Goal: Information Seeking & Learning: Learn about a topic

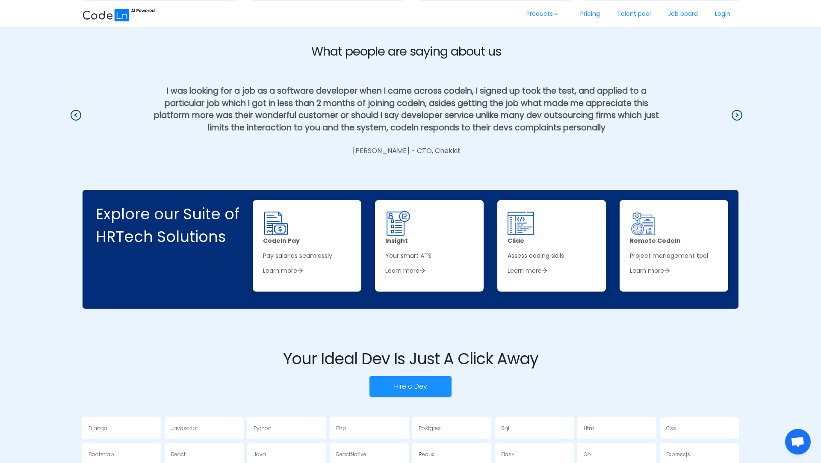
scroll to position [1568, 0]
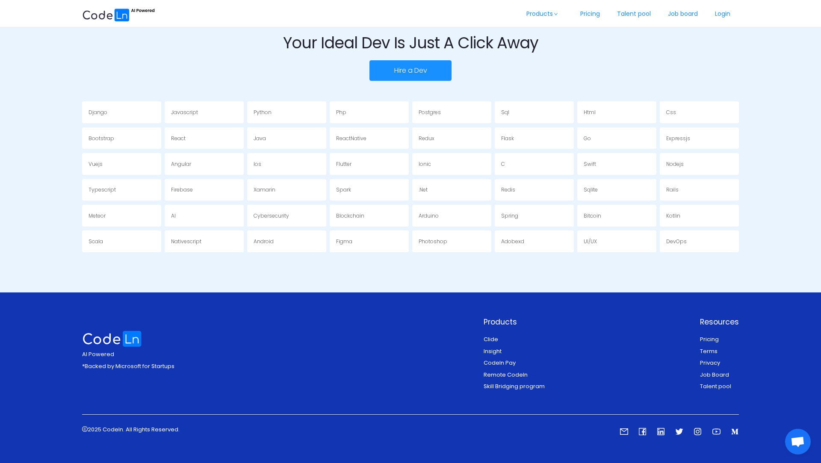
click at [492, 339] on link "Clide" at bounding box center [491, 339] width 15 height 8
click at [296, 135] on div "Java" at bounding box center [286, 138] width 79 height 22
click at [520, 219] on div "Spring" at bounding box center [534, 216] width 79 height 22
click at [460, 218] on div "Arduino" at bounding box center [451, 216] width 79 height 22
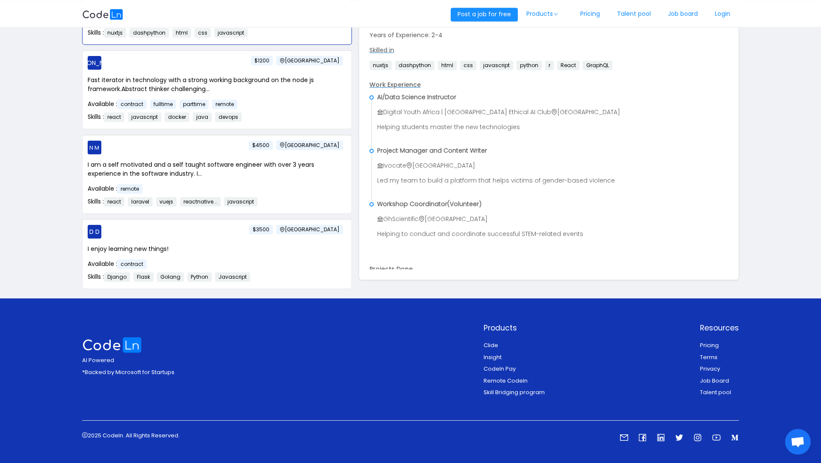
scroll to position [23, 0]
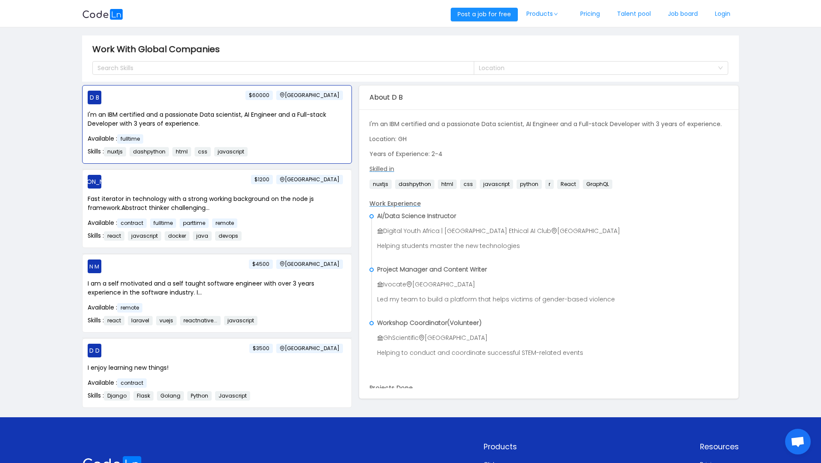
scroll to position [307, 0]
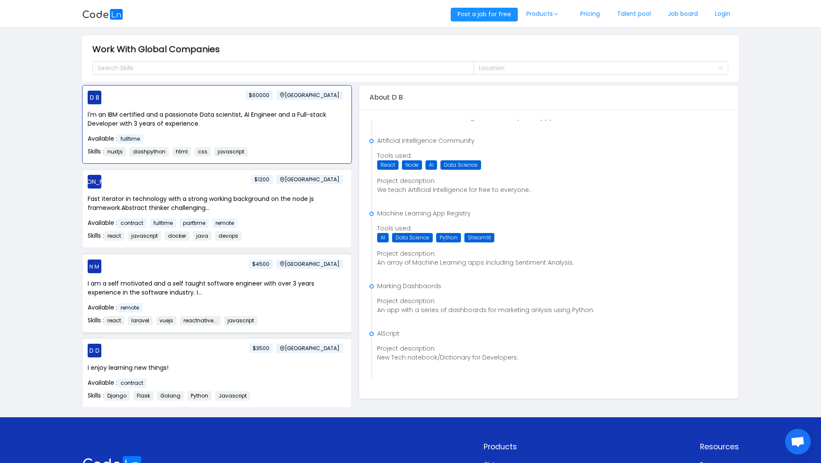
click at [323, 330] on div "N M Ghana $4500 I am a self motivated and a self taught software engineer with …" at bounding box center [217, 293] width 269 height 78
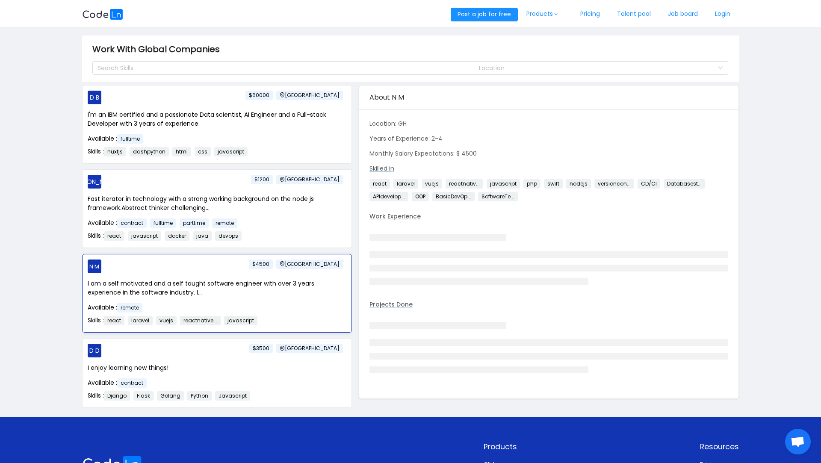
scroll to position [24, 0]
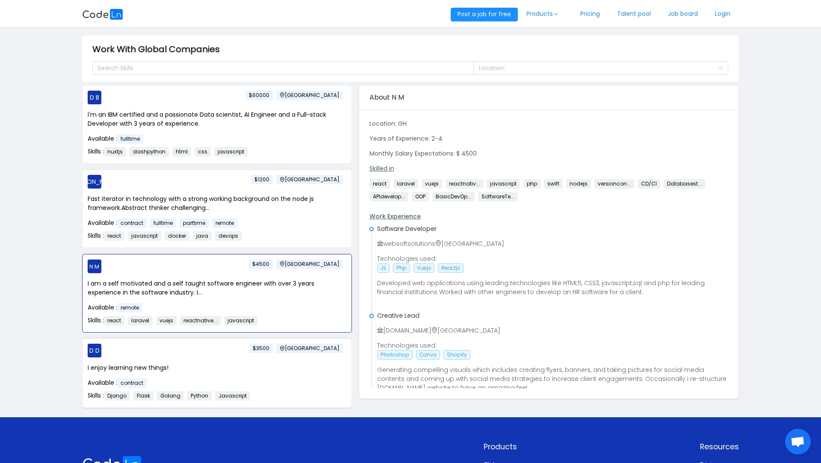
click at [309, 383] on div "I enjoy learning new things! Available : contract Skills : Django Flask Golang …" at bounding box center [217, 382] width 259 height 39
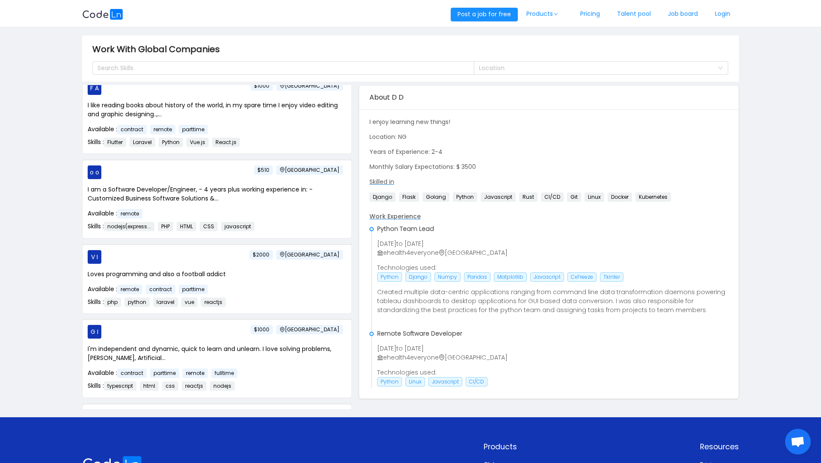
scroll to position [340, 0]
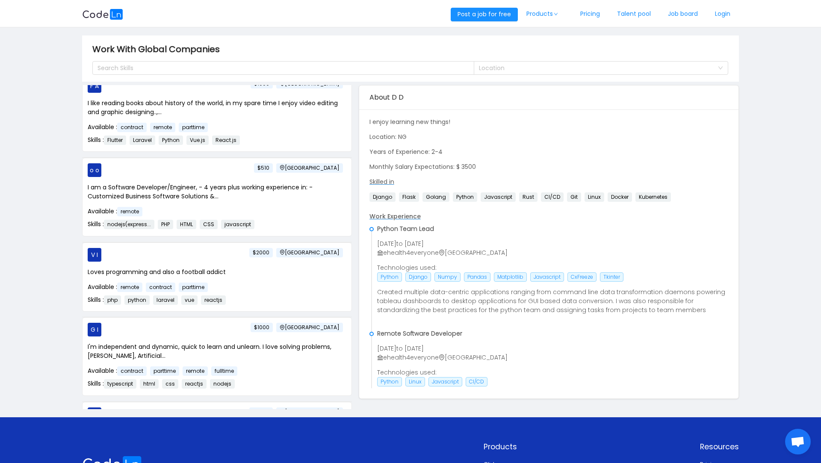
click at [304, 383] on div "I'm independent and dynamic, quick to learn and unlearn. I love solving problem…" at bounding box center [217, 366] width 259 height 48
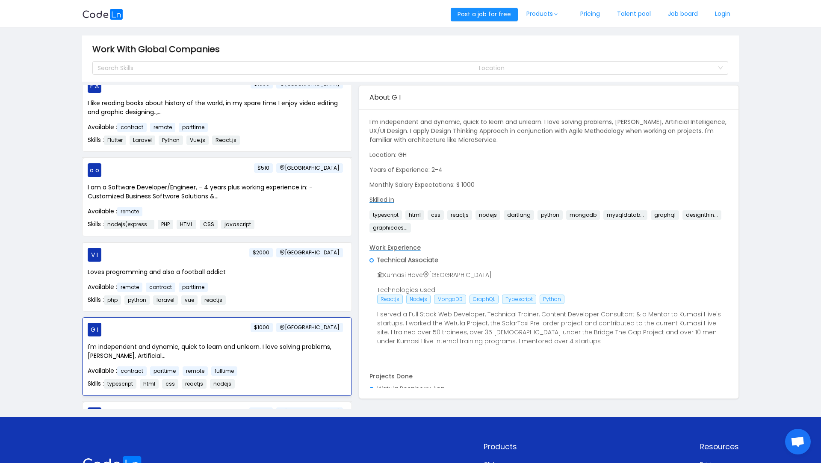
click at [308, 321] on div "G I Ghana $1000 I'm independent and dynamic, quick to learn and unlearn. I love…" at bounding box center [217, 357] width 269 height 78
click at [313, 284] on div "Loves programming and also a football addict Available : remote contract partti…" at bounding box center [217, 287] width 259 height 38
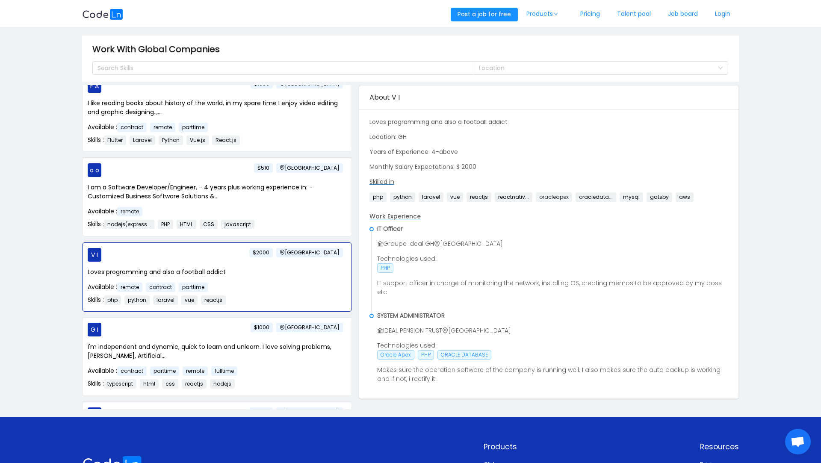
click at [541, 196] on span "oracleapex" at bounding box center [554, 196] width 36 height 9
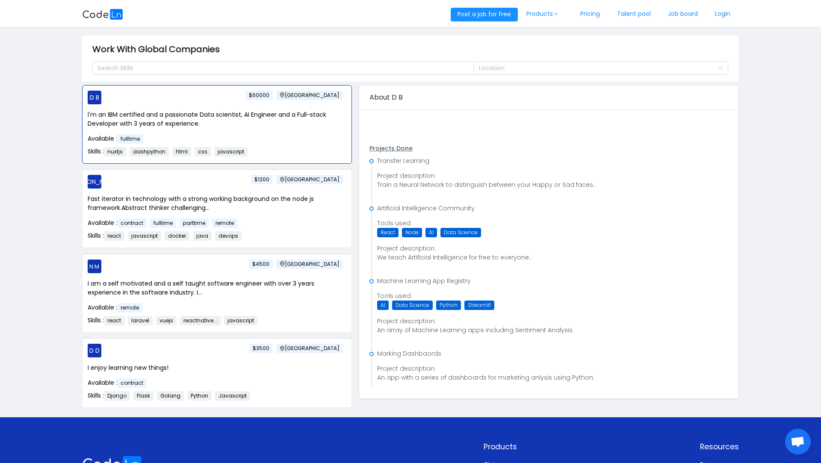
scroll to position [307, 0]
